Goal: Transaction & Acquisition: Purchase product/service

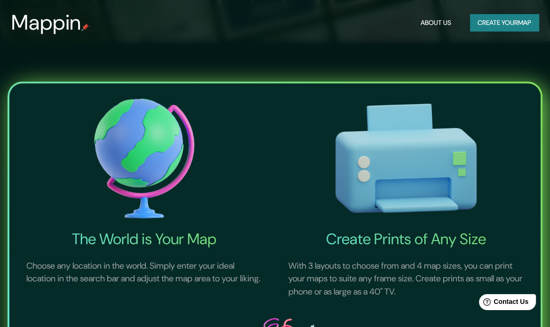
scroll to position [329, 0]
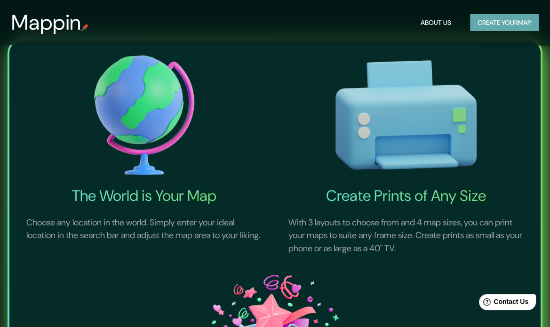
click at [485, 21] on button "Create your map" at bounding box center [504, 22] width 69 height 17
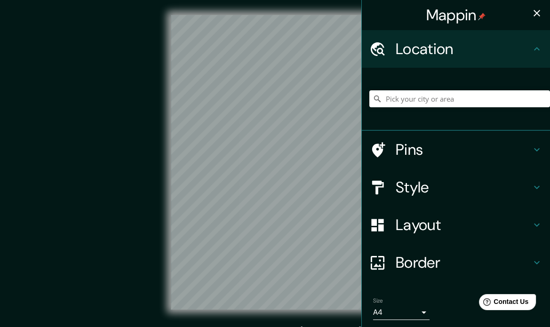
click at [155, 229] on div "© Mapbox © OpenStreetMap Improve this map" at bounding box center [274, 162] width 495 height 295
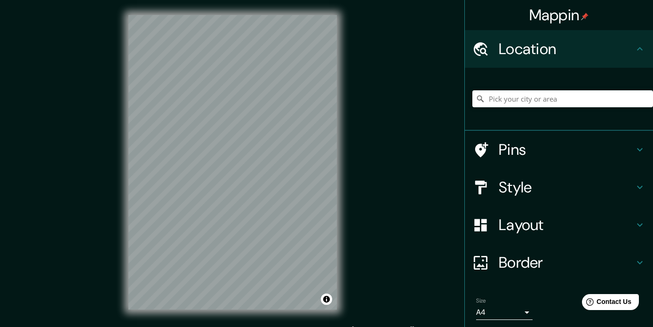
click at [431, 249] on div "© Mapbox © OpenStreetMap Improve this map" at bounding box center [232, 162] width 588 height 295
click at [549, 152] on h4 "Pins" at bounding box center [567, 149] width 136 height 19
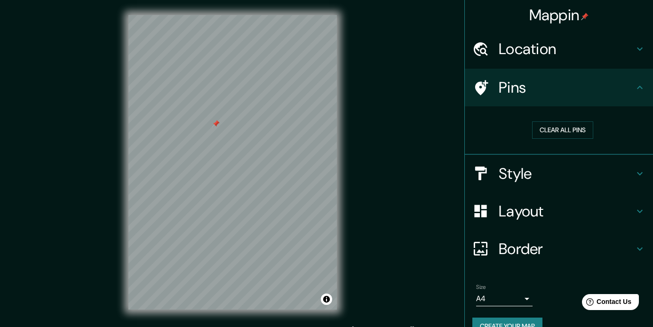
click at [557, 88] on h4 "Pins" at bounding box center [567, 87] width 136 height 19
click at [557, 56] on h4 "Location" at bounding box center [567, 49] width 136 height 19
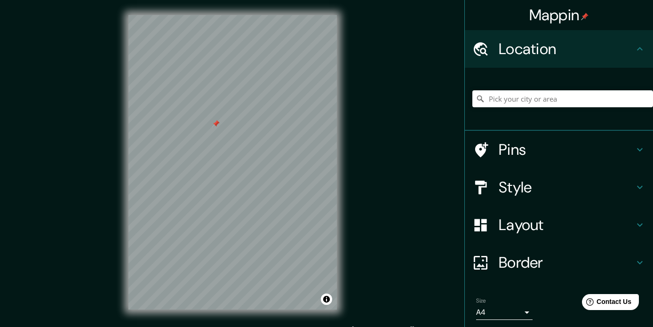
click at [557, 56] on h4 "Location" at bounding box center [567, 49] width 136 height 19
click at [557, 183] on icon at bounding box center [639, 187] width 11 height 11
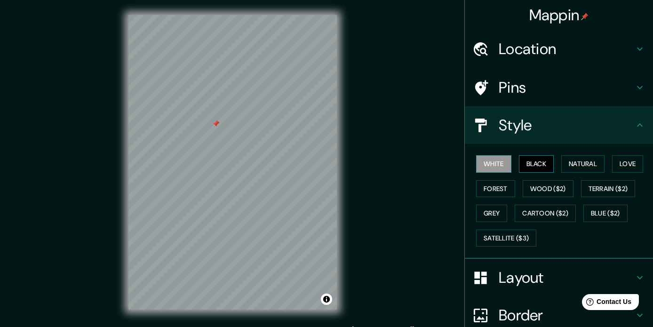
click at [532, 169] on button "Black" at bounding box center [536, 163] width 35 height 17
click at [557, 159] on button "Natural" at bounding box center [583, 163] width 43 height 17
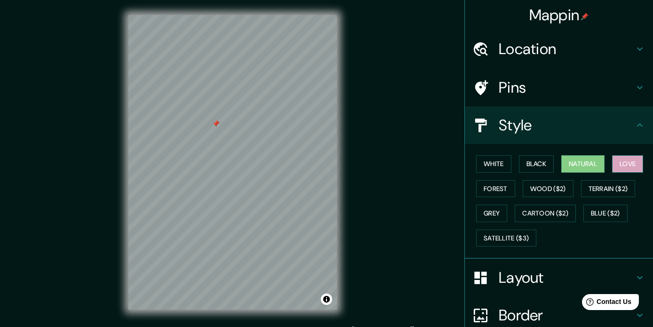
click at [557, 165] on button "Love" at bounding box center [627, 163] width 31 height 17
click at [485, 192] on button "Forest" at bounding box center [495, 188] width 39 height 17
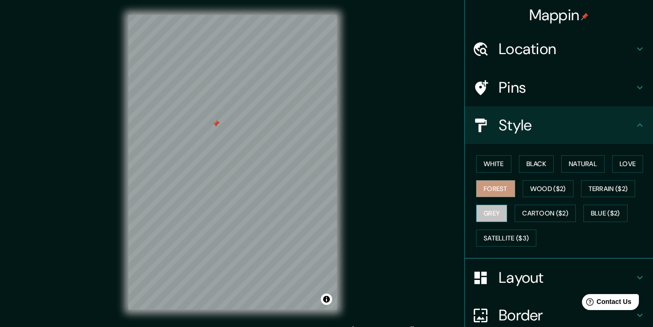
click at [485, 210] on button "Grey" at bounding box center [491, 213] width 31 height 17
click at [490, 161] on button "White" at bounding box center [493, 163] width 35 height 17
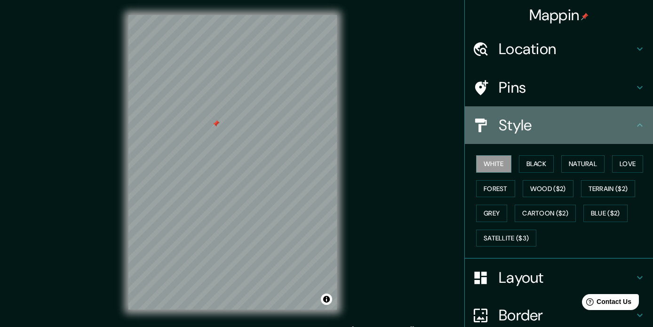
click at [543, 126] on h4 "Style" at bounding box center [567, 125] width 136 height 19
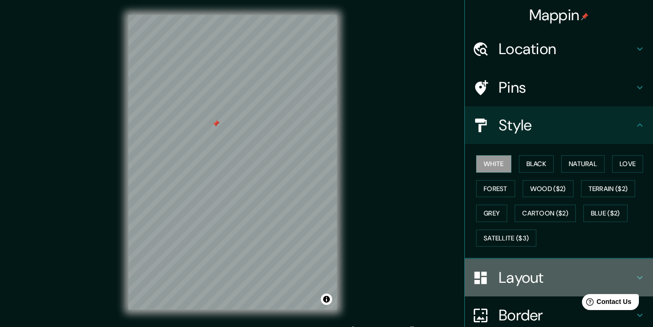
click at [557, 271] on h4 "Layout" at bounding box center [567, 277] width 136 height 19
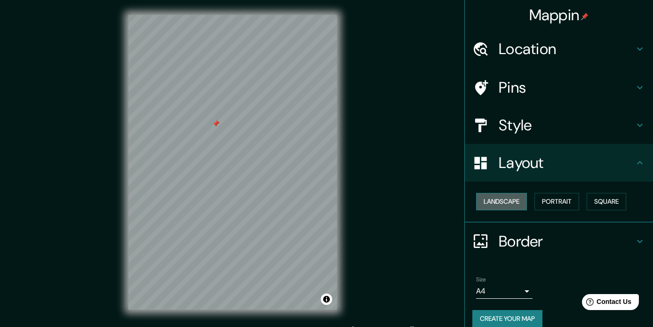
click at [505, 205] on button "Landscape" at bounding box center [501, 201] width 51 height 17
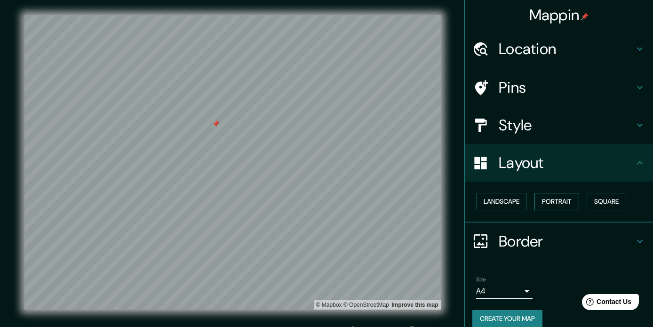
click at [557, 202] on button "Portrait" at bounding box center [557, 201] width 45 height 17
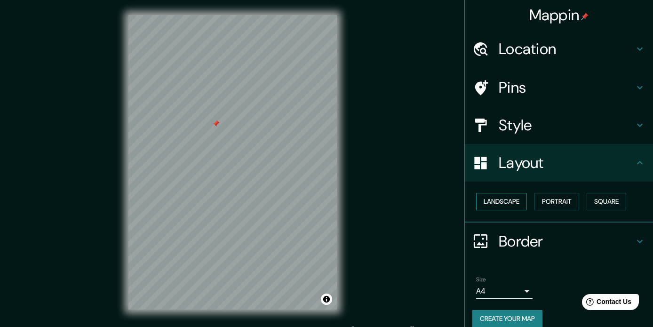
click at [510, 207] on button "Landscape" at bounding box center [501, 201] width 51 height 17
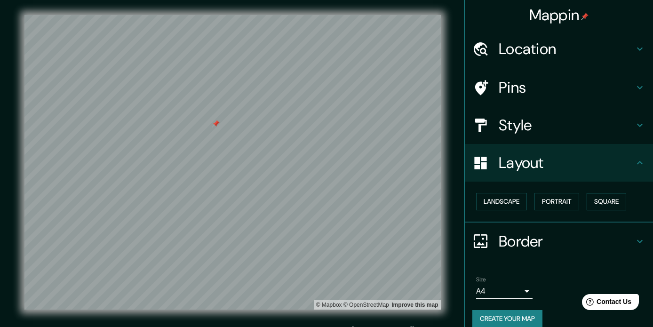
click at [557, 198] on button "Square" at bounding box center [607, 201] width 40 height 17
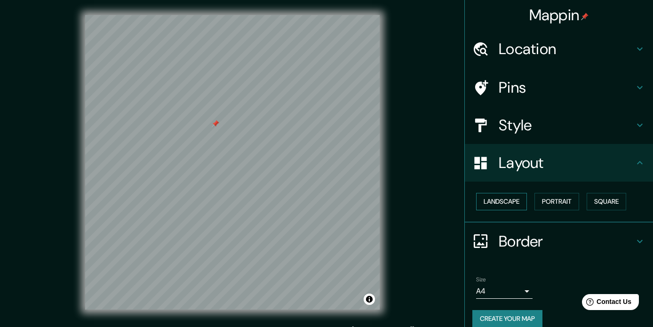
click at [503, 209] on button "Landscape" at bounding box center [501, 201] width 51 height 17
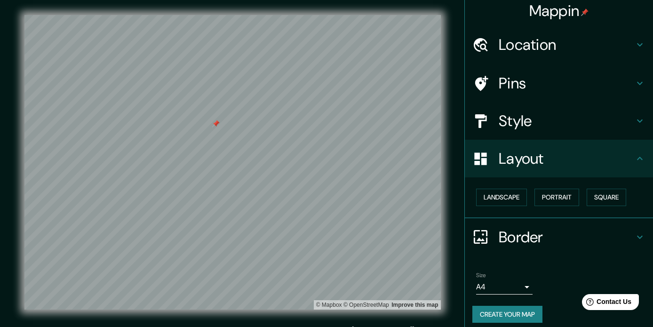
scroll to position [10, 0]
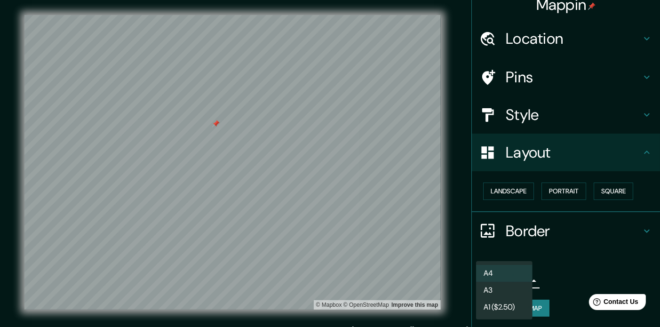
click at [523, 278] on body "Mappin Location Pins Style Layout Landscape Portrait Square Border Choose a bor…" at bounding box center [330, 163] width 660 height 327
click at [557, 257] on div at bounding box center [330, 163] width 660 height 327
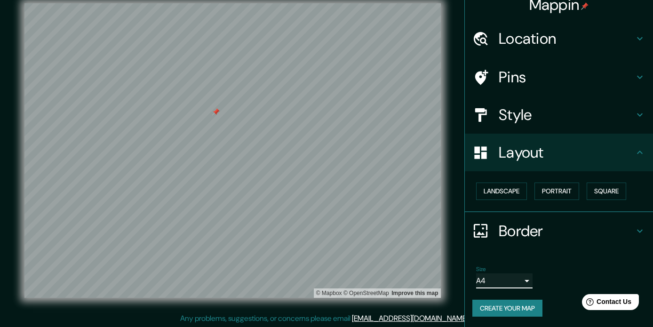
scroll to position [12, 0]
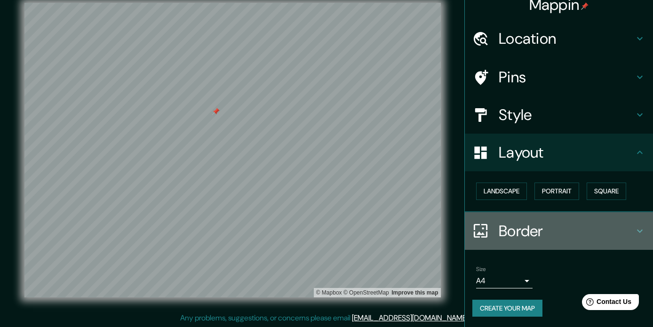
click at [557, 220] on div "Border" at bounding box center [559, 231] width 188 height 38
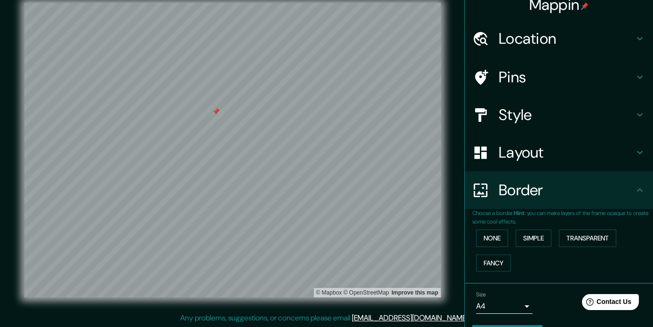
click at [557, 209] on p "Choose a border. Hint : you can make layers of the frame opaque to create some …" at bounding box center [563, 217] width 181 height 17
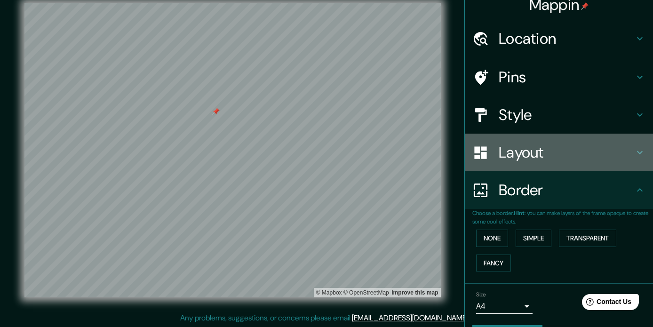
click at [557, 155] on icon at bounding box center [639, 152] width 11 height 11
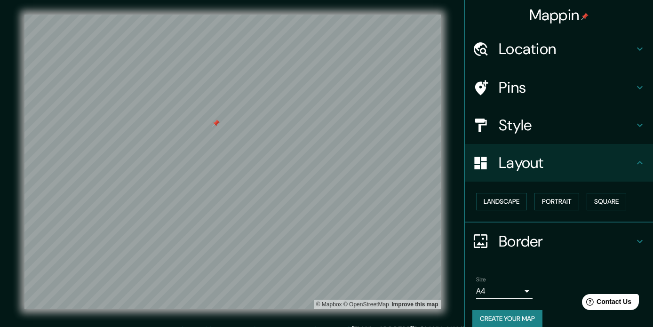
scroll to position [0, 0]
click at [557, 42] on h4 "Location" at bounding box center [567, 49] width 136 height 19
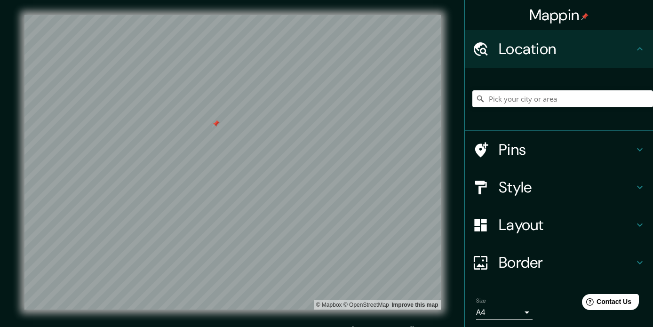
click at [557, 42] on h4 "Location" at bounding box center [567, 49] width 136 height 19
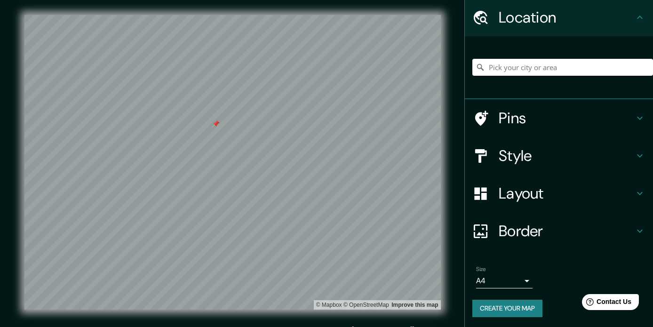
scroll to position [32, 0]
